Goal: Information Seeking & Learning: Learn about a topic

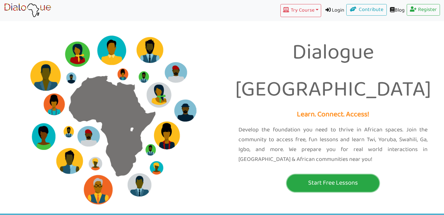
click at [345, 178] on p "Start Free Lessons" at bounding box center [333, 183] width 90 height 11
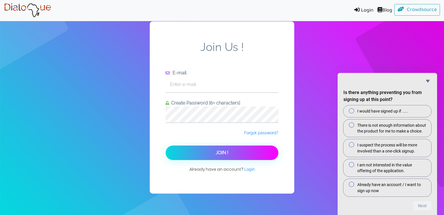
click at [299, 66] on div "Join Us ! E-mail Create Password [6+ characters] Forgot password? Join ! Alread…" at bounding box center [222, 107] width 444 height 215
click at [225, 90] on input "text" at bounding box center [222, 84] width 113 height 16
click at [166, 146] on button "Join !" at bounding box center [222, 153] width 113 height 14
type input "[EMAIL_ADDRESS][DOMAIN_NAME]"
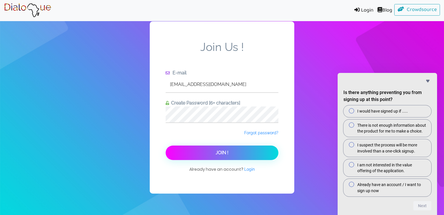
click at [252, 157] on button "Join !" at bounding box center [222, 153] width 113 height 14
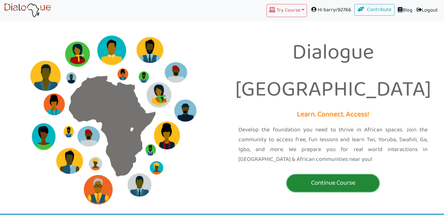
click at [371, 178] on p "Continue Course" at bounding box center [333, 183] width 90 height 11
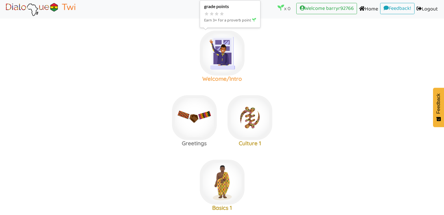
click at [225, 54] on img at bounding box center [222, 53] width 45 height 45
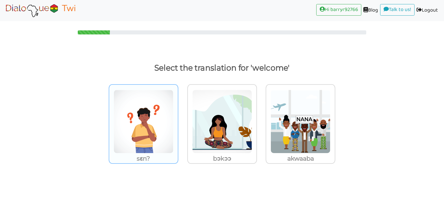
click at [158, 116] on img at bounding box center [144, 122] width 60 height 64
click at [178, 116] on input "sɛn?" at bounding box center [180, 118] width 4 height 4
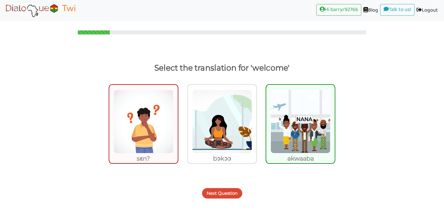
click at [158, 139] on img at bounding box center [144, 122] width 60 height 64
click at [178, 120] on input "sɛn?" at bounding box center [180, 118] width 4 height 4
radio input "true"
click at [139, 132] on img at bounding box center [144, 122] width 60 height 64
click at [178, 120] on input "sɛn?" at bounding box center [180, 118] width 4 height 4
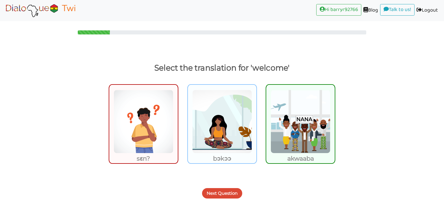
click at [216, 140] on img at bounding box center [222, 122] width 60 height 64
click at [257, 120] on input "bɔkɔɔ" at bounding box center [259, 118] width 4 height 4
click at [210, 140] on img at bounding box center [222, 122] width 60 height 64
click at [257, 120] on input "bɔkɔɔ" at bounding box center [259, 118] width 4 height 4
radio input "true"
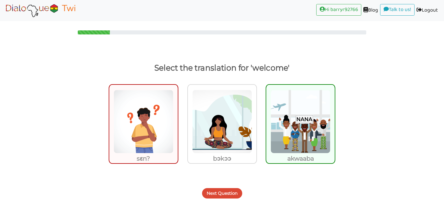
click at [295, 140] on img at bounding box center [301, 122] width 60 height 64
click at [335, 120] on input "akwaaba" at bounding box center [337, 118] width 4 height 4
click at [295, 140] on img at bounding box center [301, 122] width 60 height 64
click at [335, 120] on input "akwaaba" at bounding box center [337, 118] width 4 height 4
radio input "true"
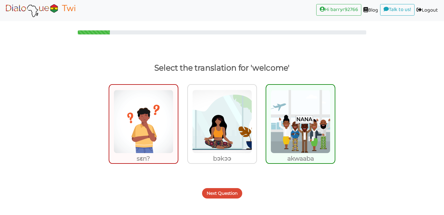
click at [295, 140] on img at bounding box center [301, 122] width 60 height 64
click at [335, 120] on input "akwaaba" at bounding box center [337, 118] width 4 height 4
click at [221, 194] on button "Next Question" at bounding box center [222, 193] width 40 height 10
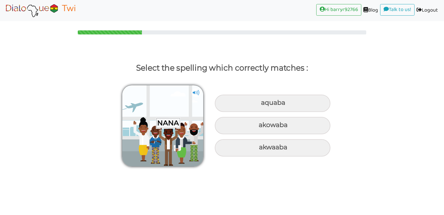
click at [198, 96] on img at bounding box center [196, 92] width 9 height 9
click at [198, 93] on img at bounding box center [196, 92] width 9 height 9
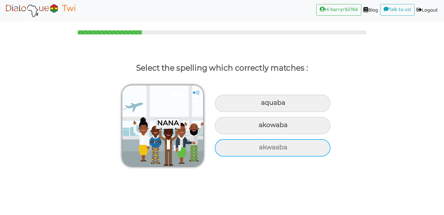
click at [288, 149] on div "akwaaba" at bounding box center [273, 147] width 116 height 17
click at [262, 149] on input "akwaaba" at bounding box center [260, 148] width 4 height 4
radio input "true"
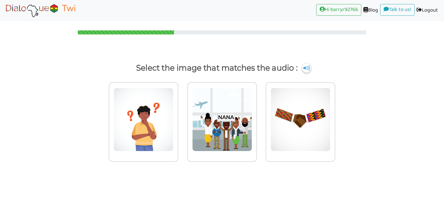
click at [307, 69] on img at bounding box center [306, 67] width 9 height 9
click at [219, 139] on img at bounding box center [222, 120] width 60 height 64
click at [257, 118] on input "radio" at bounding box center [259, 116] width 4 height 4
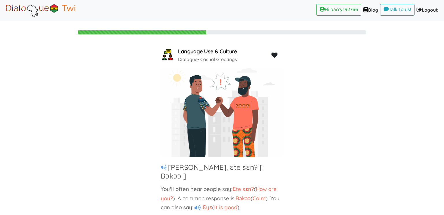
click at [165, 169] on icon at bounding box center [164, 167] width 6 height 5
click at [164, 167] on icon at bounding box center [164, 167] width 6 height 5
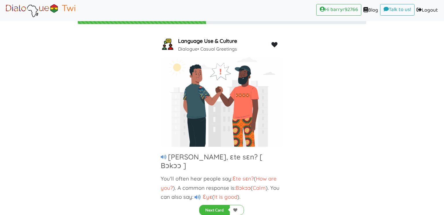
click at [286, 151] on div "Language Use & Culture Dialogue • Casual Greetings [PERSON_NAME], ɛte sɛn? [ Bɔ…" at bounding box center [222, 115] width 444 height 159
click at [208, 210] on button "Next Card" at bounding box center [214, 210] width 31 height 10
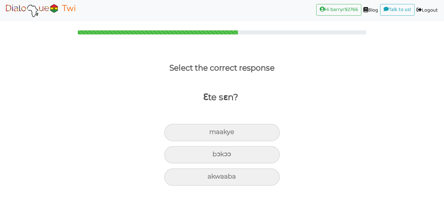
scroll to position [0, 0]
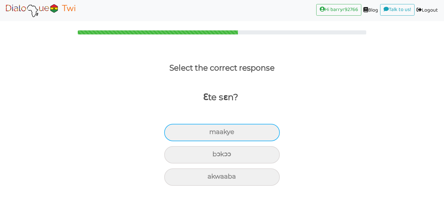
click at [244, 133] on div "maakye" at bounding box center [222, 132] width 116 height 17
click at [214, 133] on input "maakye" at bounding box center [212, 132] width 4 height 4
radio input "true"
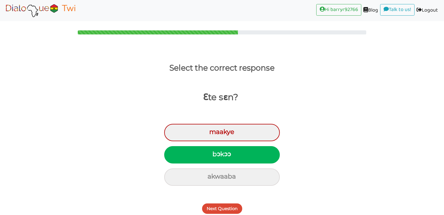
click at [225, 209] on button "Next Question" at bounding box center [222, 208] width 40 height 10
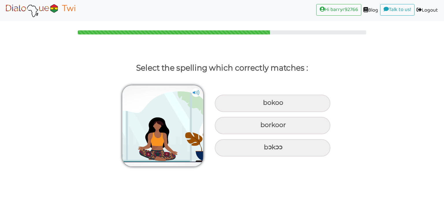
click at [196, 92] on img at bounding box center [196, 92] width 9 height 9
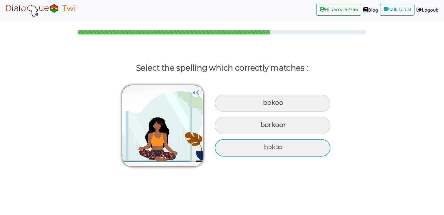
click at [277, 143] on div "bɔkɔɔ" at bounding box center [273, 147] width 116 height 17
click at [267, 146] on input "bɔkɔɔ" at bounding box center [265, 148] width 4 height 4
radio input "true"
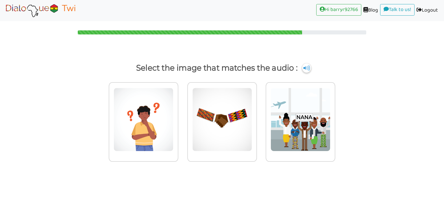
click at [310, 70] on img at bounding box center [306, 67] width 9 height 9
click at [310, 72] on p "Select the image that matches the audio :" at bounding box center [222, 68] width 422 height 14
click at [309, 69] on img at bounding box center [306, 67] width 9 height 9
click at [157, 138] on img at bounding box center [144, 120] width 60 height 64
click at [178, 118] on input "radio" at bounding box center [180, 116] width 4 height 4
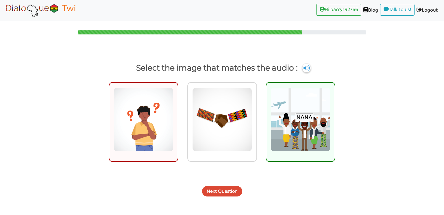
click at [211, 192] on button "Next Question" at bounding box center [222, 191] width 40 height 10
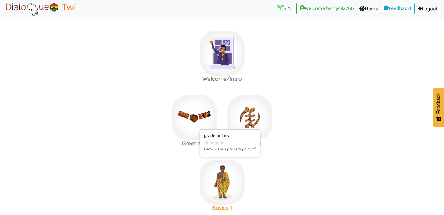
click at [222, 189] on img at bounding box center [222, 182] width 45 height 45
